Goal: Obtain resource: Download file/media

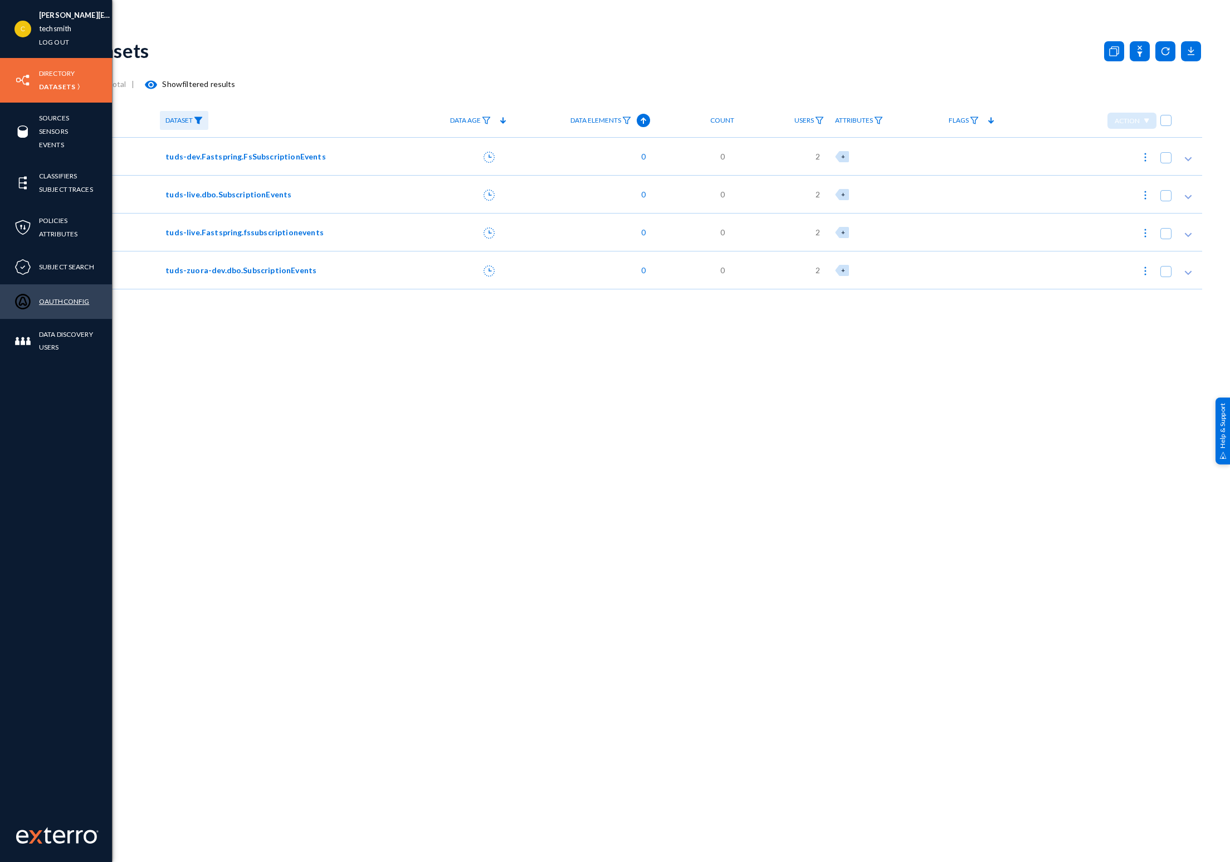
click at [54, 302] on link "OAuthConfig" at bounding box center [64, 301] width 50 height 13
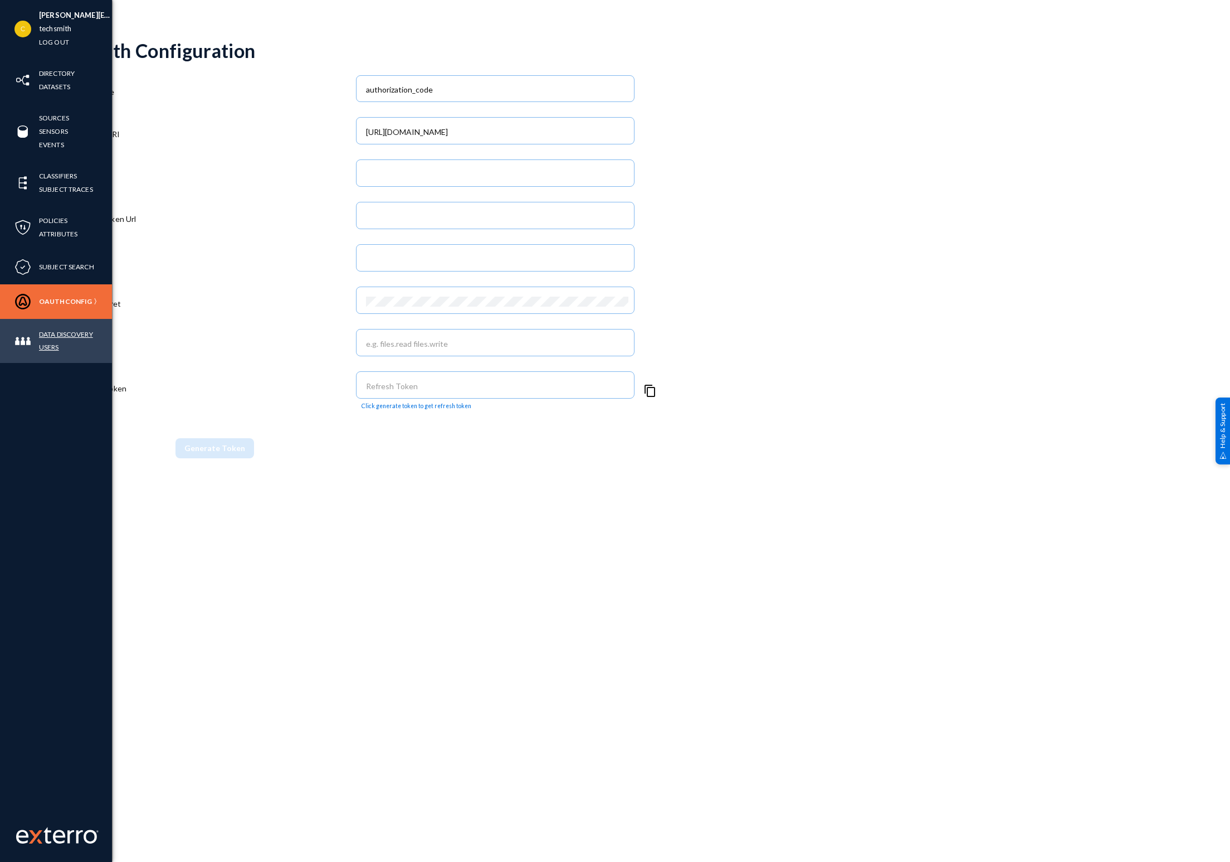
click at [53, 337] on link "Data Discovery Users" at bounding box center [75, 341] width 73 height 26
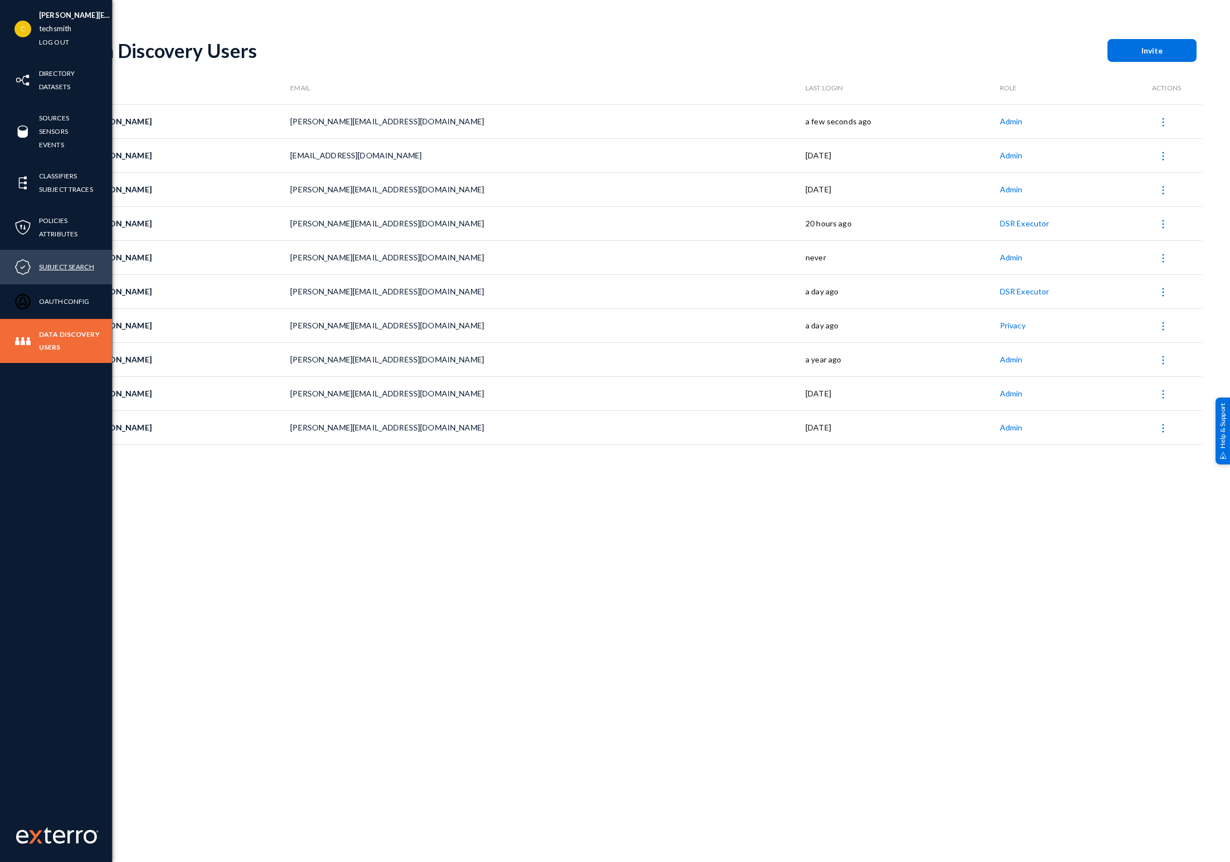
click at [70, 269] on link "Subject Search" at bounding box center [66, 266] width 55 height 13
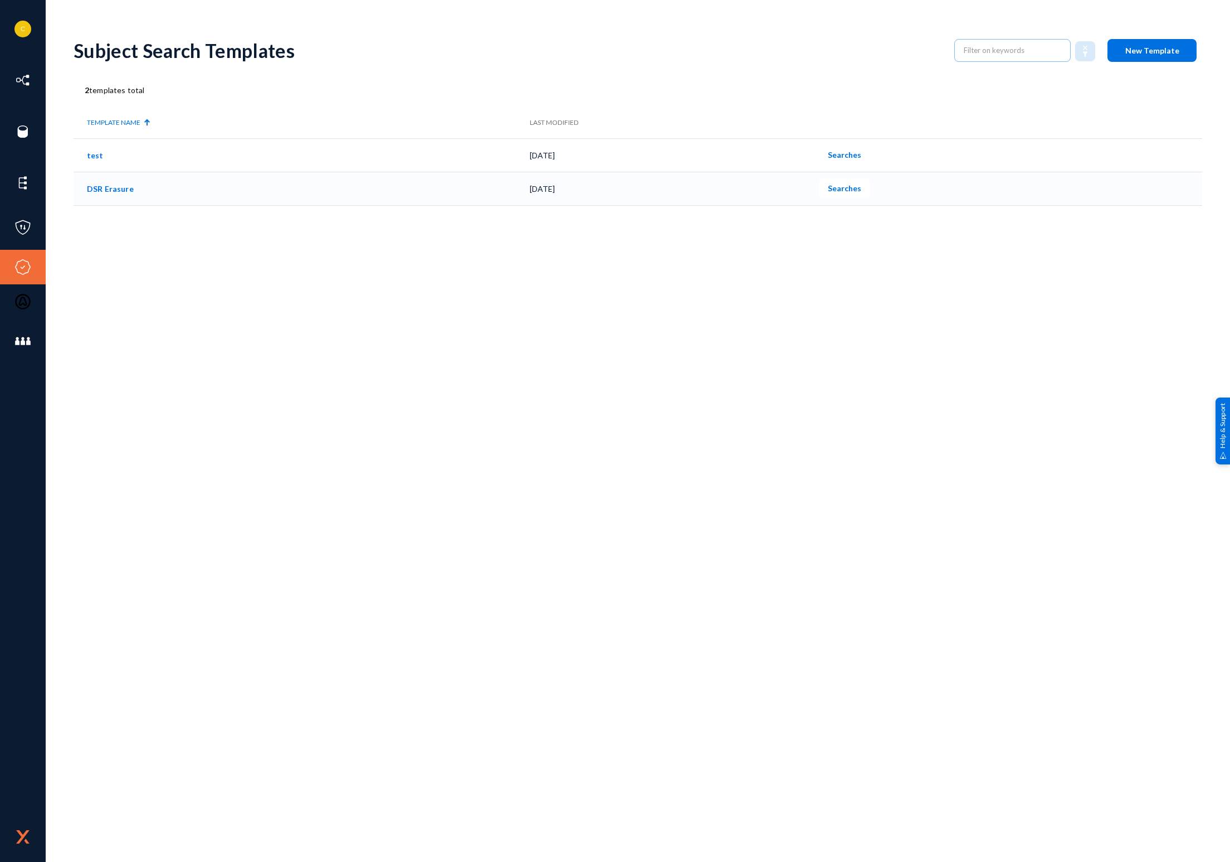
click at [862, 189] on span "Searches" at bounding box center [844, 187] width 33 height 9
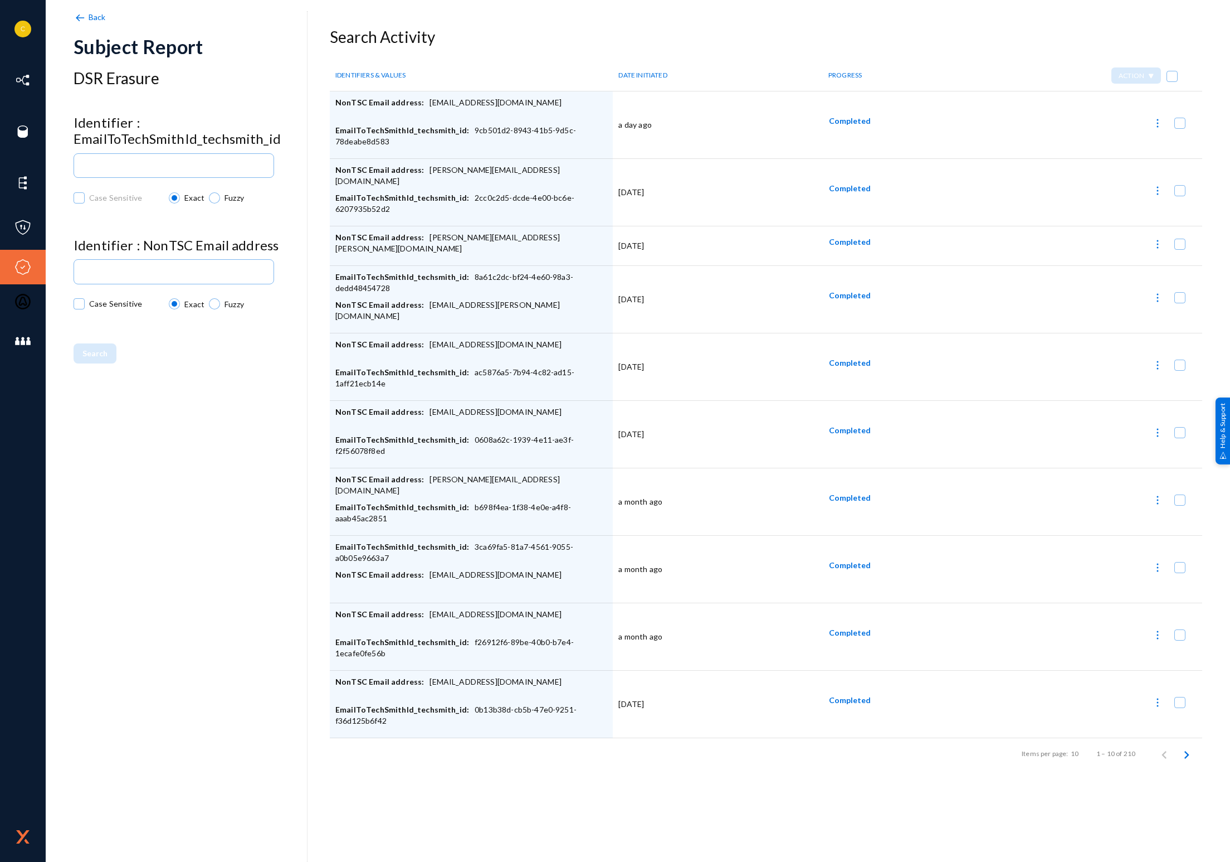
click at [1157, 366] on img at bounding box center [1157, 364] width 11 height 11
click at [1118, 410] on button "Download Datasets CSV" at bounding box center [1105, 419] width 121 height 27
checkbox input "false"
click at [457, 776] on div "Back Subject Report DSR Erasure Identifier : EmailToTechSmithId_techsmith_id Ca…" at bounding box center [638, 445] width 1129 height 834
click at [1159, 293] on img at bounding box center [1157, 297] width 11 height 11
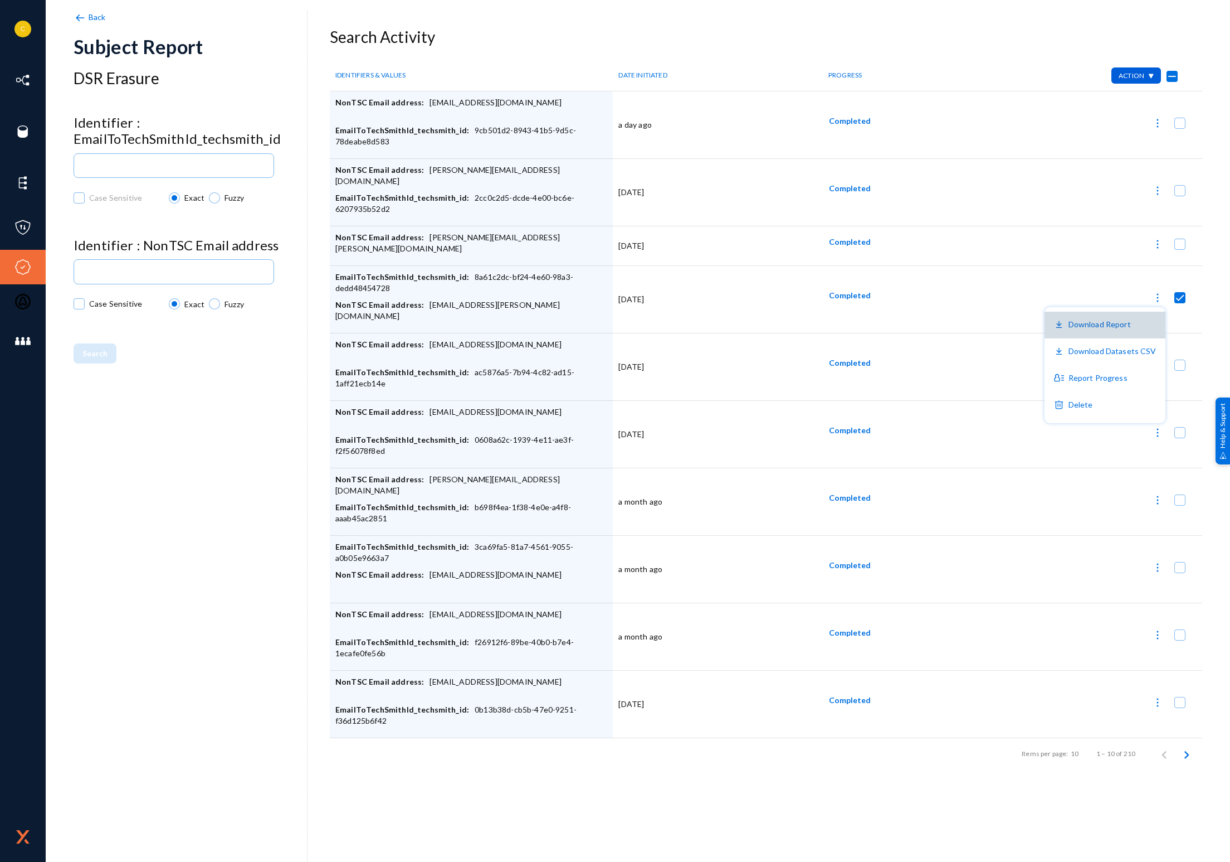
click at [1138, 319] on button "Download Report" at bounding box center [1105, 325] width 121 height 27
checkbox input "false"
click at [1154, 247] on img at bounding box center [1157, 244] width 11 height 11
click at [1119, 277] on button "Download Report" at bounding box center [1105, 272] width 121 height 27
checkbox input "false"
